Goal: Check status: Check status

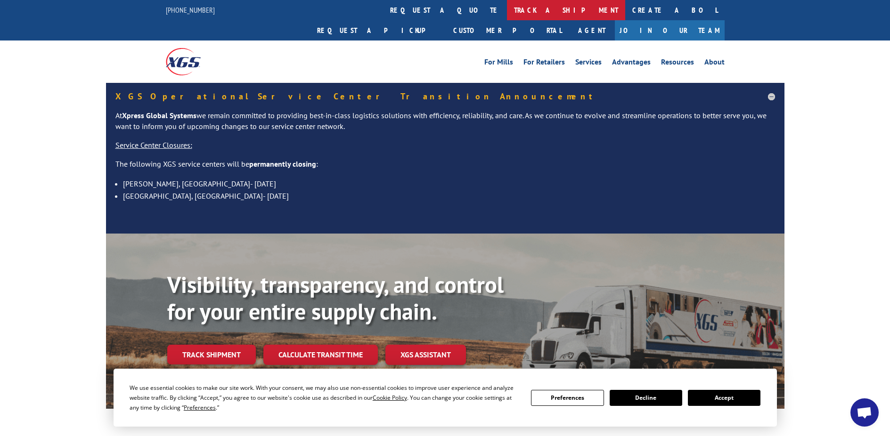
click at [507, 12] on link "track a shipment" at bounding box center [566, 10] width 118 height 20
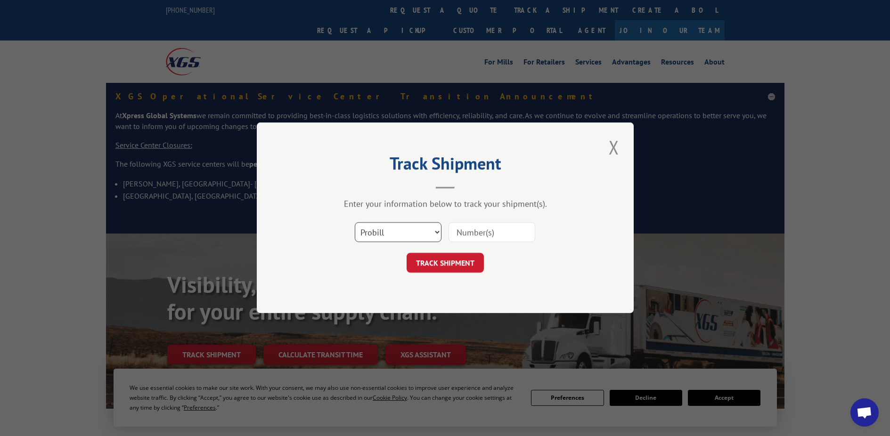
click at [408, 231] on select "Select category... Probill BOL PO" at bounding box center [398, 233] width 87 height 20
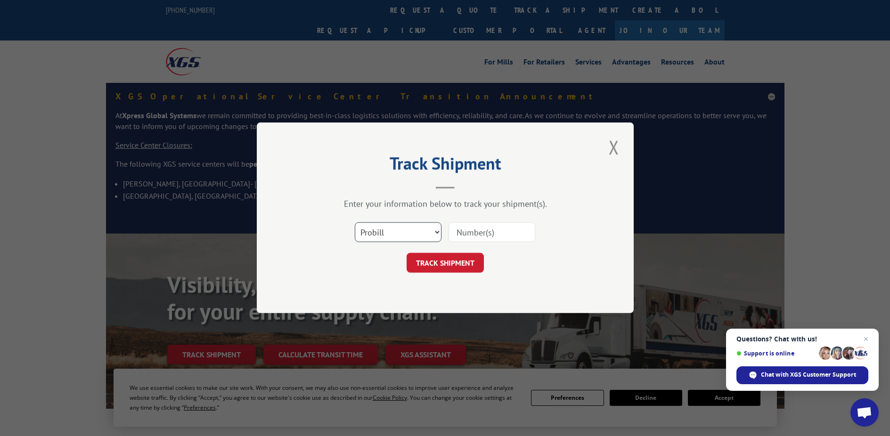
select select "po"
click at [355, 223] on select "Select category... Probill BOL PO" at bounding box center [398, 233] width 87 height 20
click at [468, 238] on input at bounding box center [491, 233] width 87 height 20
type input "28546912"
click button "TRACK SHIPMENT" at bounding box center [445, 263] width 77 height 20
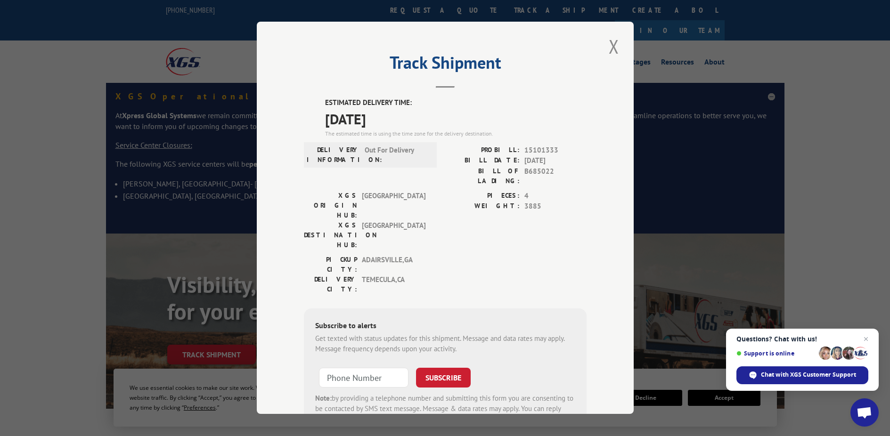
drag, startPoint x: 612, startPoint y: 45, endPoint x: 599, endPoint y: 34, distance: 17.7
click at [612, 45] on button "Close modal" at bounding box center [614, 46] width 16 height 26
